Goal: Find contact information: Find contact information

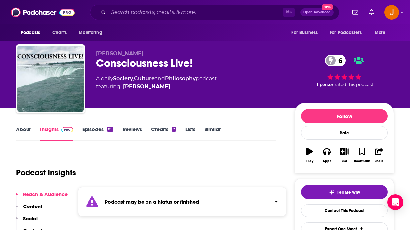
scroll to position [49, 0]
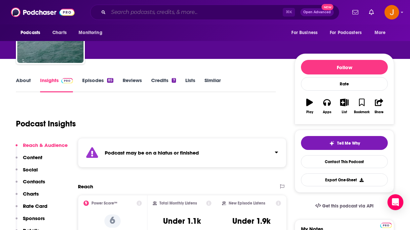
click at [133, 10] on input "Search podcasts, credits, & more..." at bounding box center [195, 12] width 174 height 11
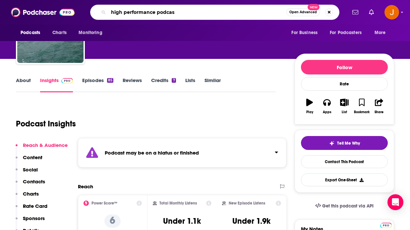
type input "high performance podcast"
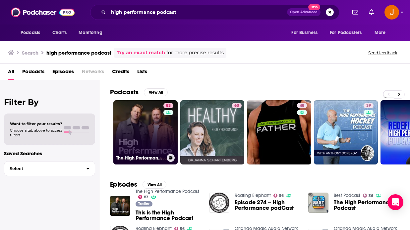
click at [134, 114] on link "83 The High Performance Podcast" at bounding box center [145, 132] width 64 height 64
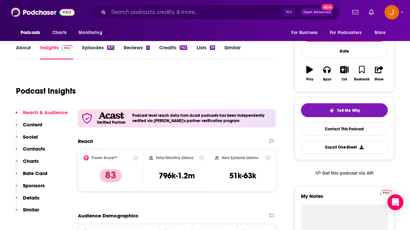
scroll to position [87, 0]
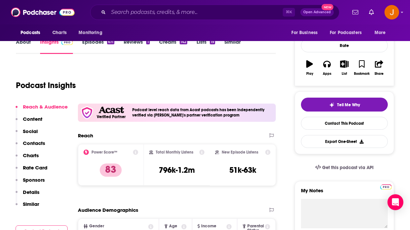
click at [32, 140] on p "Contacts" at bounding box center [34, 143] width 22 height 6
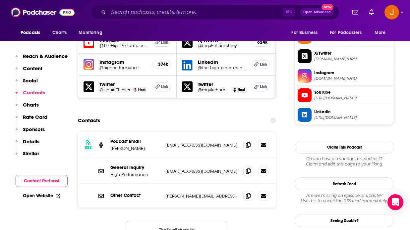
scroll to position [616, 0]
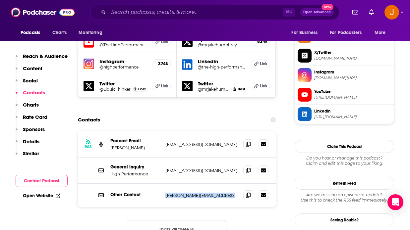
drag, startPoint x: 164, startPoint y: 175, endPoint x: 257, endPoint y: 178, distance: 92.5
click at [257, 184] on div "Other Contact [PERSON_NAME][EMAIL_ADDRESS][DOMAIN_NAME] [PERSON_NAME][EMAIL_ADD…" at bounding box center [177, 195] width 198 height 23
copy div "[PERSON_NAME][EMAIL_ADDRESS][DOMAIN_NAME] [PERSON_NAME][EMAIL_ADDRESS][DOMAIN_N…"
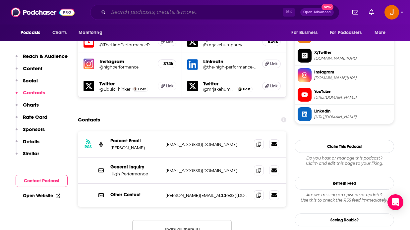
click at [202, 13] on input "Search podcasts, credits, & more..." at bounding box center [195, 12] width 174 height 11
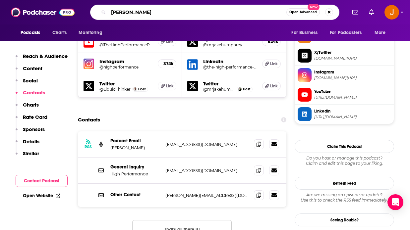
type input "[PERSON_NAME]"
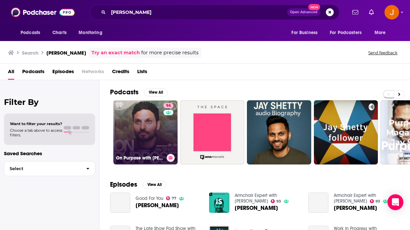
click at [150, 136] on link "94 On Purpose with [PERSON_NAME]" at bounding box center [145, 132] width 64 height 64
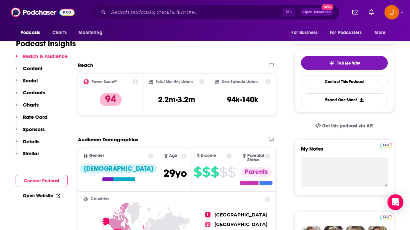
scroll to position [130, 0]
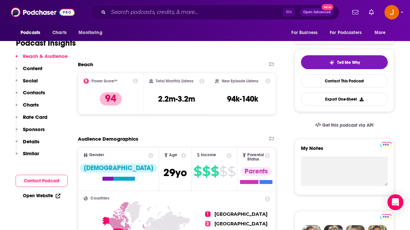
click at [35, 93] on p "Contacts" at bounding box center [34, 92] width 22 height 6
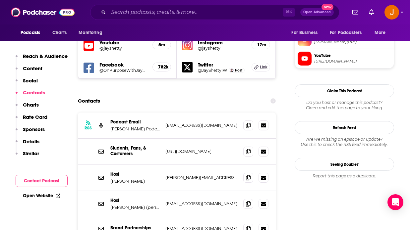
scroll to position [592, 0]
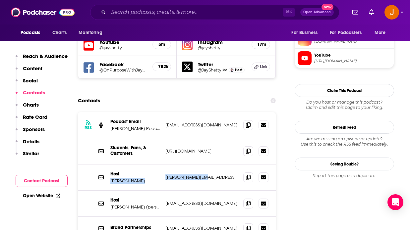
drag, startPoint x: 207, startPoint y: 158, endPoint x: 164, endPoint y: 157, distance: 43.1
click at [162, 165] on div "Host [PERSON_NAME] [PERSON_NAME][EMAIL_ADDRESS][DOMAIN_NAME] [PERSON_NAME][EMAI…" at bounding box center [177, 178] width 198 height 26
copy div "[PERSON_NAME] [PERSON_NAME][EMAIL_ADDRESS][DOMAIN_NAME]"
drag, startPoint x: 222, startPoint y: 183, endPoint x: 162, endPoint y: 181, distance: 59.7
click at [162, 191] on div "Host [PERSON_NAME] (personal) [EMAIL_ADDRESS][DOMAIN_NAME] [EMAIL_ADDRESS][DOMA…" at bounding box center [177, 204] width 198 height 26
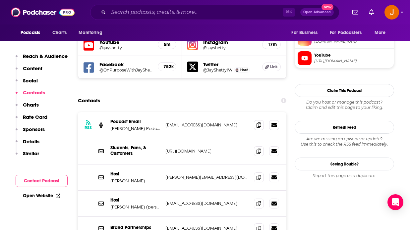
click at [211, 122] on p "[EMAIL_ADDRESS][DOMAIN_NAME]" at bounding box center [206, 125] width 83 height 6
click at [254, 120] on span at bounding box center [259, 125] width 10 height 10
drag, startPoint x: 209, startPoint y: 151, endPoint x: 161, endPoint y: 153, distance: 48.4
click at [161, 165] on div "Host [PERSON_NAME] [PERSON_NAME][EMAIL_ADDRESS][DOMAIN_NAME] [PERSON_NAME][EMAI…" at bounding box center [182, 178] width 208 height 26
click at [217, 165] on div "Host [PERSON_NAME] [PERSON_NAME][EMAIL_ADDRESS][DOMAIN_NAME] [PERSON_NAME][EMAI…" at bounding box center [182, 178] width 208 height 26
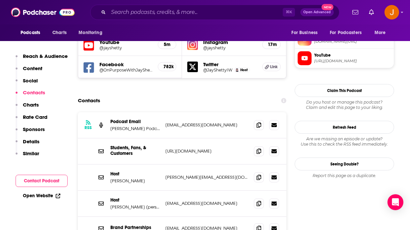
click at [184, 122] on p "[EMAIL_ADDRESS][DOMAIN_NAME]" at bounding box center [206, 125] width 83 height 6
click at [257, 122] on icon at bounding box center [258, 124] width 5 height 5
drag, startPoint x: 228, startPoint y: 204, endPoint x: 161, endPoint y: 203, distance: 66.9
click at [161, 217] on div "Brand Partnerships [EMAIL_ADDRESS][DOMAIN_NAME] [EMAIL_ADDRESS][DOMAIN_NAME]" at bounding box center [182, 228] width 208 height 23
